Goal: Task Accomplishment & Management: Use online tool/utility

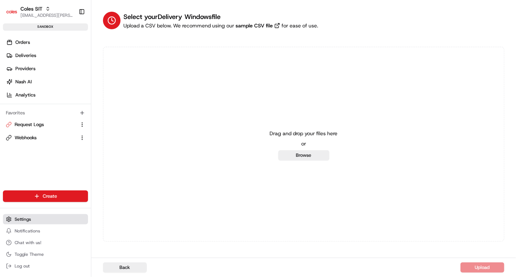
click at [23, 216] on span "Settings" at bounding box center [23, 219] width 16 height 6
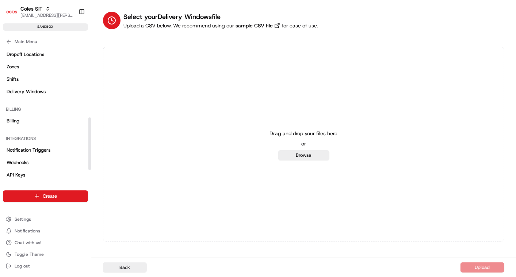
scroll to position [175, 0]
click at [21, 75] on link "Shifts" at bounding box center [45, 79] width 85 height 12
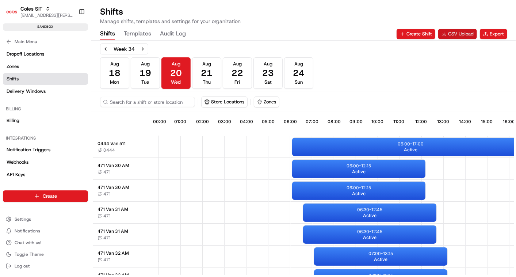
click at [451, 36] on button "CSV Upload" at bounding box center [457, 34] width 39 height 10
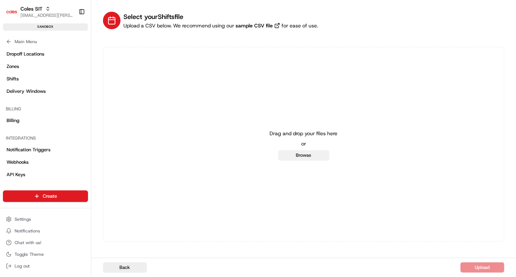
click at [313, 156] on button "Browse" at bounding box center [303, 155] width 51 height 10
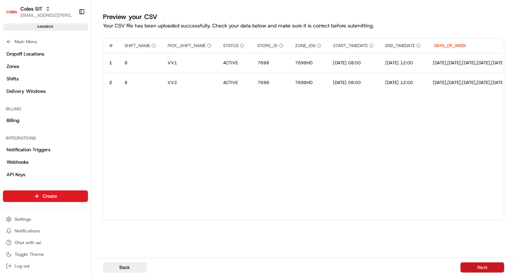
click at [481, 267] on button "Next" at bounding box center [482, 267] width 44 height 10
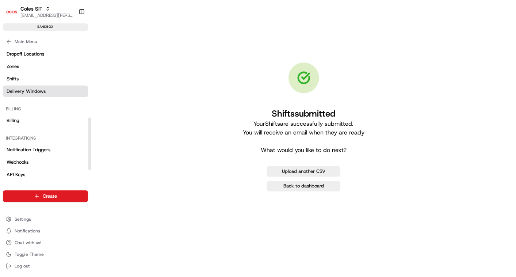
click at [26, 91] on span "Delivery Windows" at bounding box center [26, 91] width 39 height 7
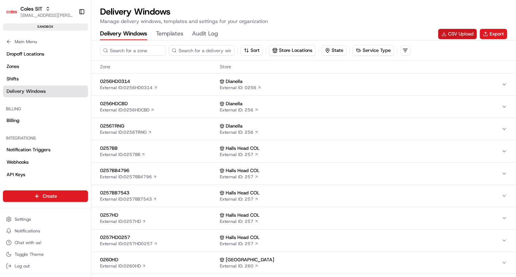
click at [451, 31] on button "CSV Upload" at bounding box center [457, 34] width 39 height 10
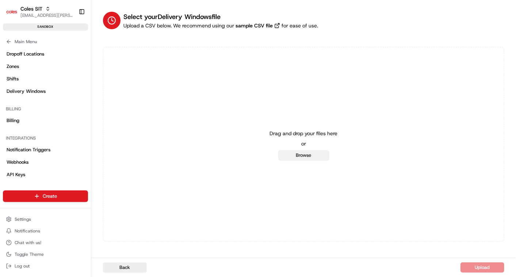
click at [309, 153] on button "Browse" at bounding box center [303, 155] width 51 height 10
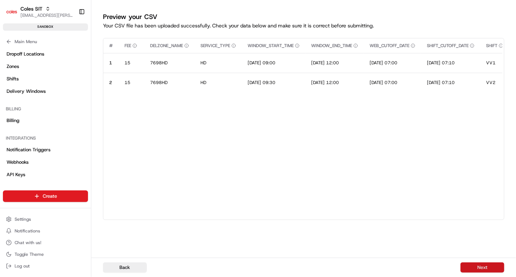
click at [483, 267] on button "Next" at bounding box center [482, 267] width 44 height 10
